Goal: Navigation & Orientation: Find specific page/section

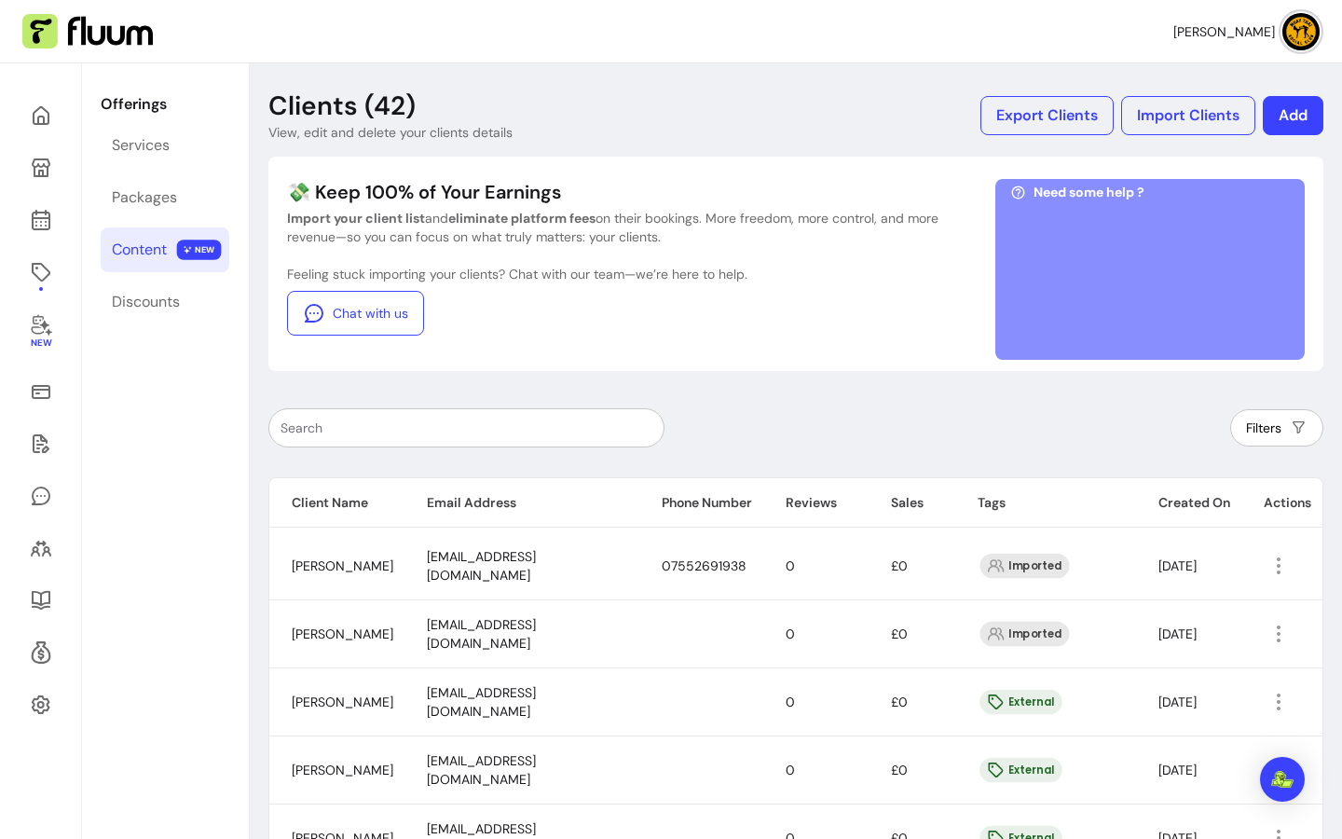
click at [147, 252] on div "Content" at bounding box center [139, 250] width 55 height 22
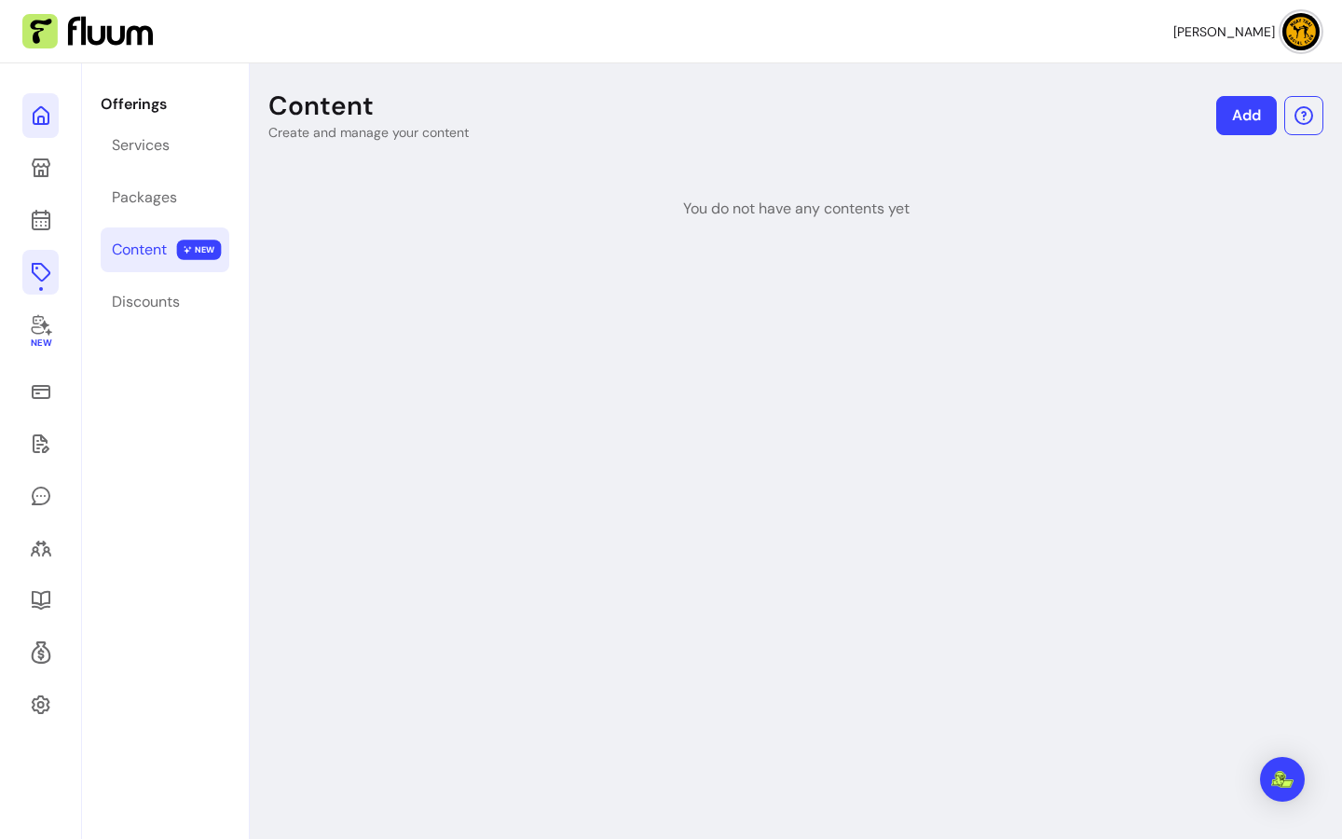
click at [40, 119] on icon at bounding box center [41, 115] width 22 height 22
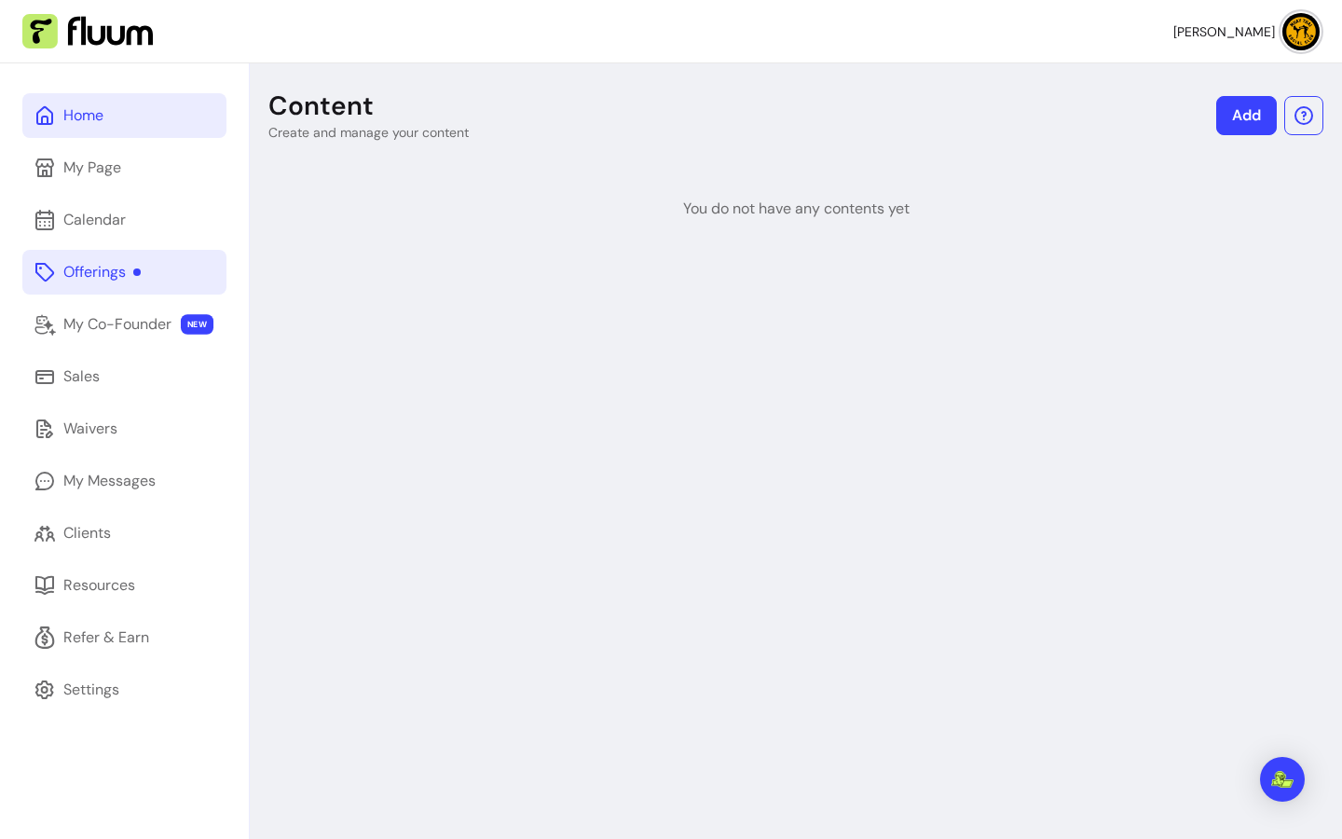
click at [89, 121] on div "Home" at bounding box center [83, 115] width 40 height 22
